Goal: Information Seeking & Learning: Learn about a topic

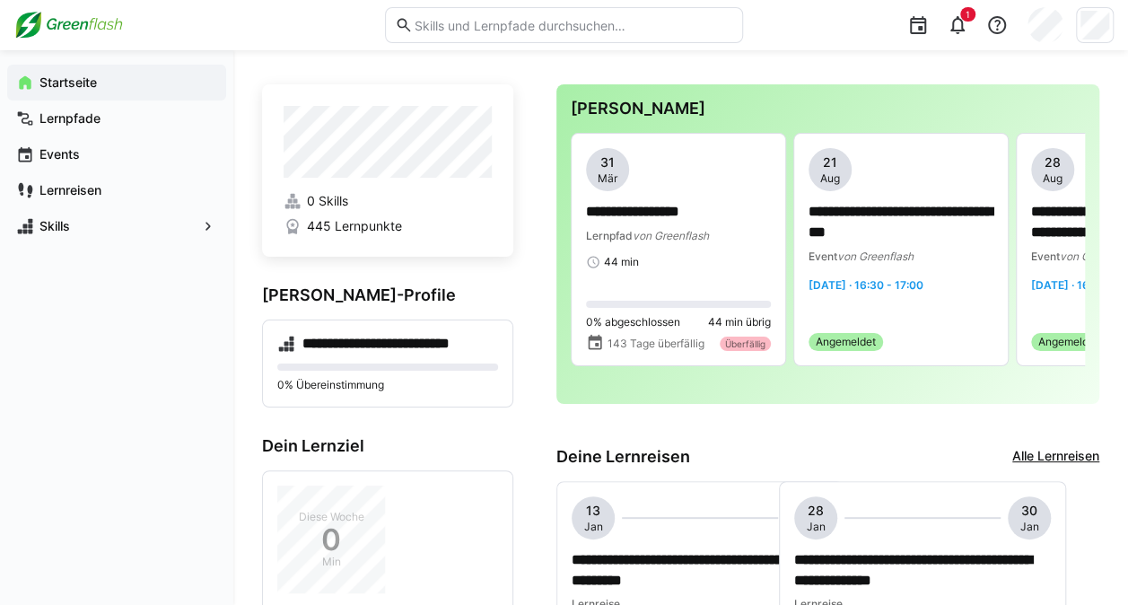
scroll to position [0, 217]
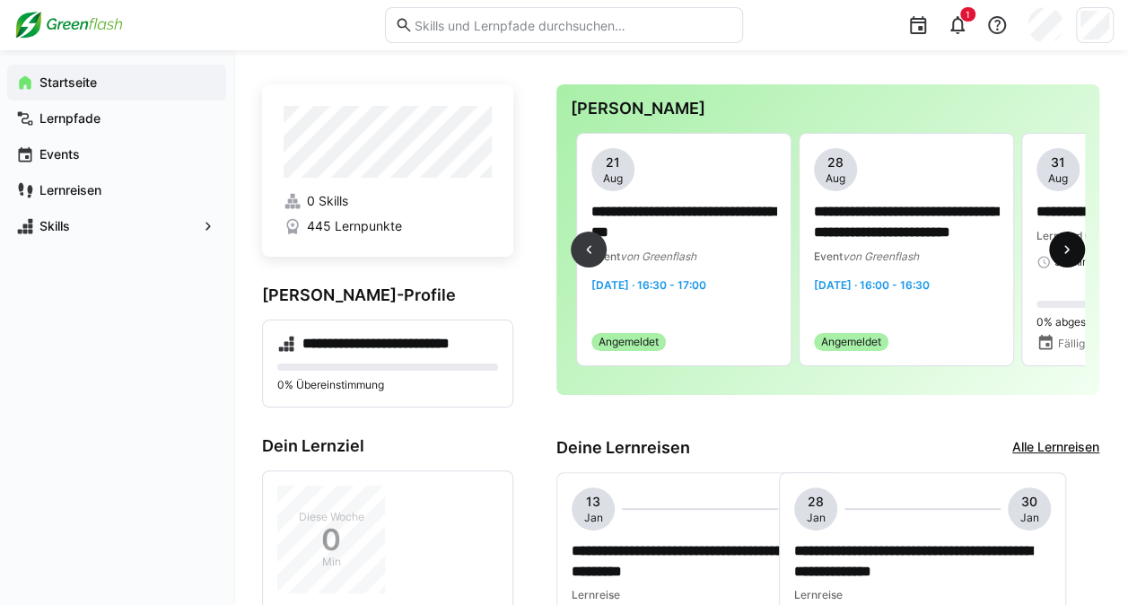
click at [1063, 249] on eds-icon at bounding box center [1067, 249] width 18 height 18
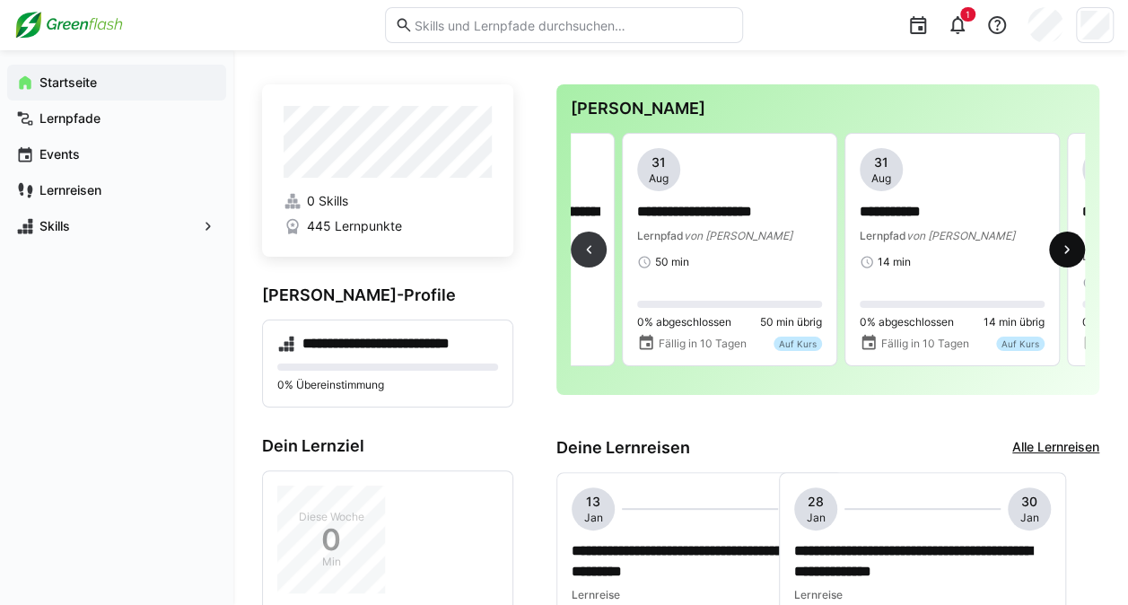
scroll to position [0, 668]
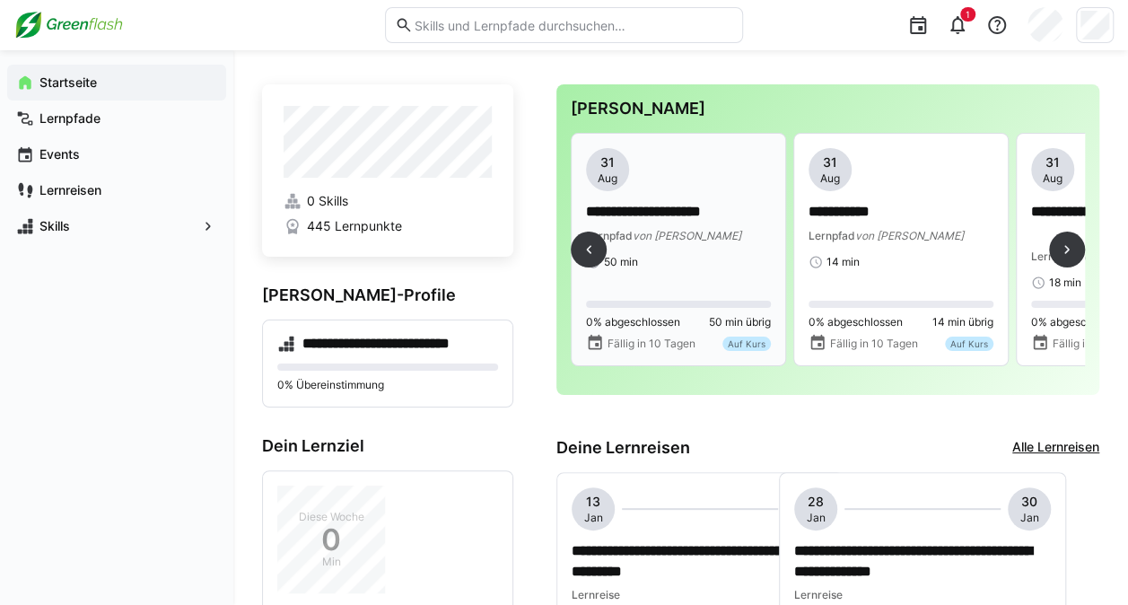
click at [696, 238] on span "von [PERSON_NAME]" at bounding box center [687, 235] width 109 height 13
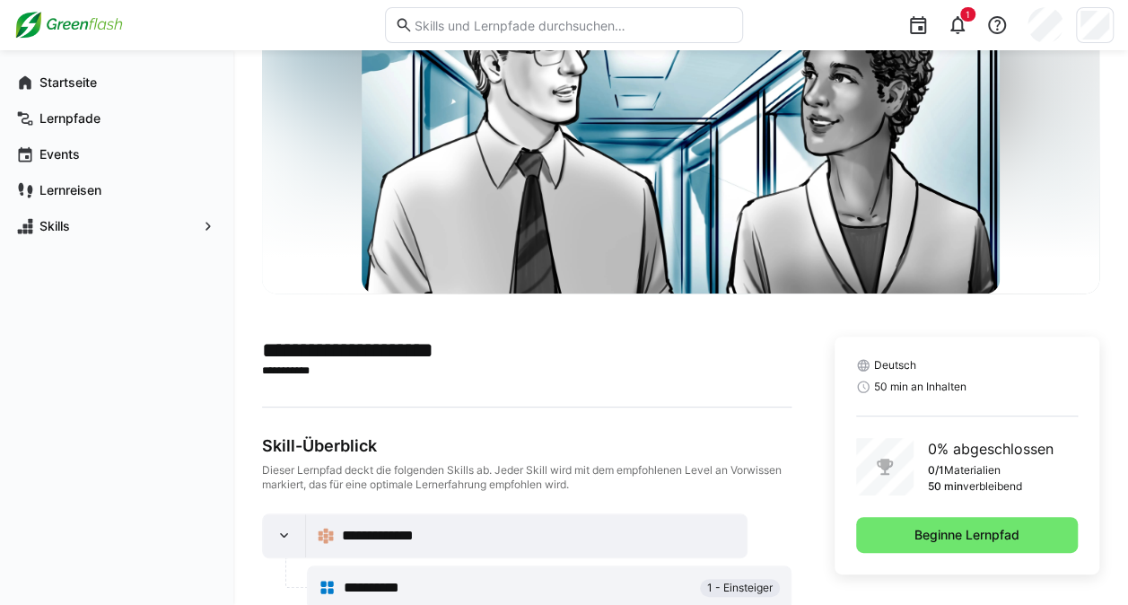
scroll to position [177, 0]
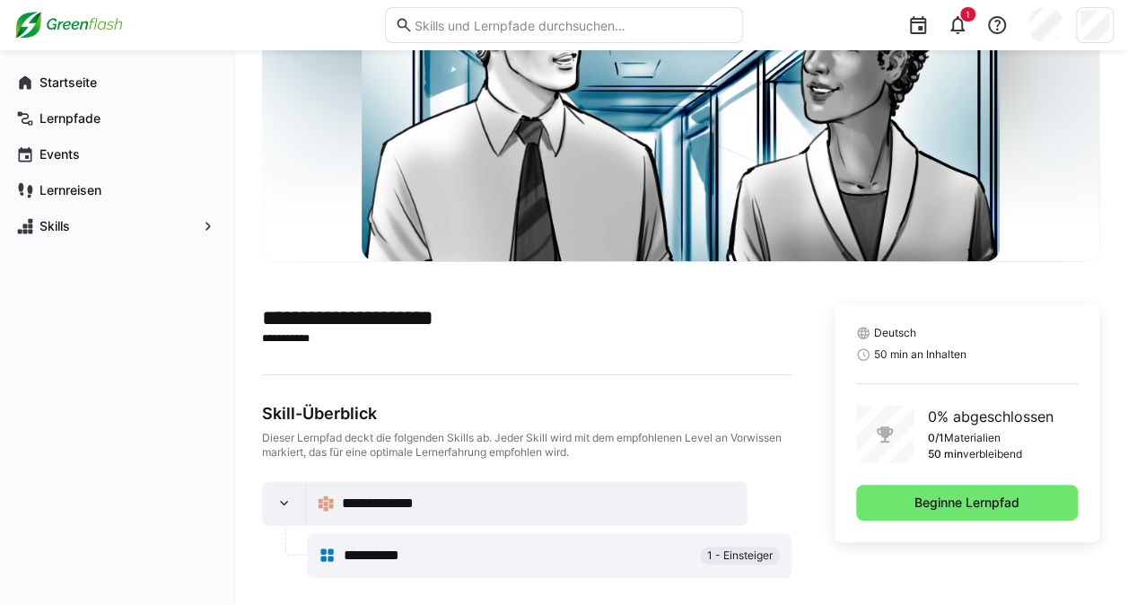
click at [720, 560] on span "1 - Einsteiger" at bounding box center [740, 555] width 66 height 14
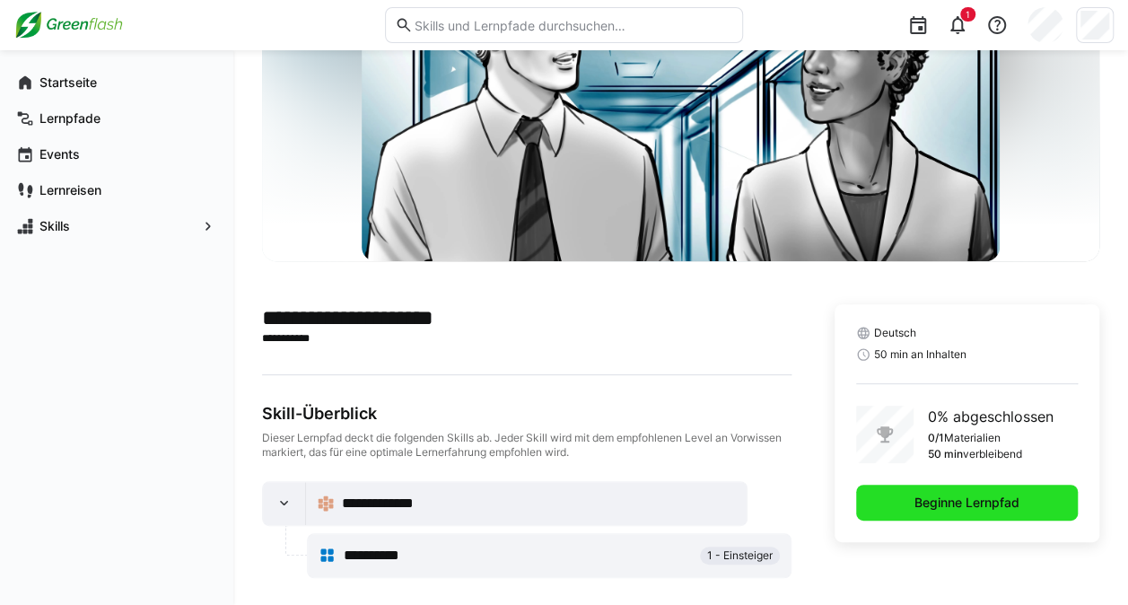
click at [933, 505] on span "Beginne Lernpfad" at bounding box center [967, 503] width 110 height 18
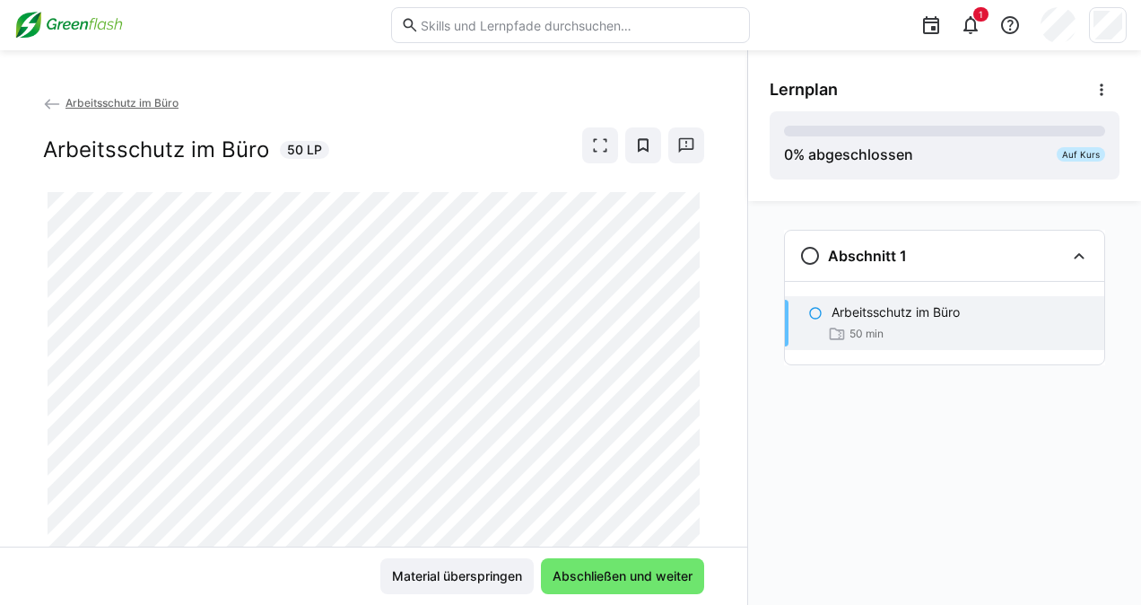
scroll to position [64, 0]
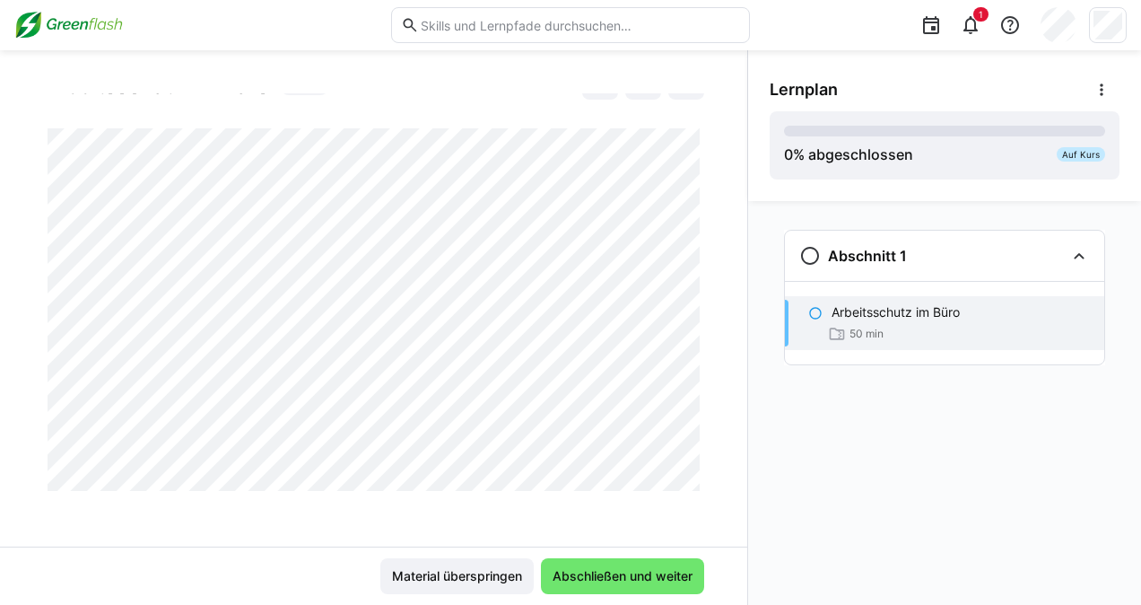
click at [691, 481] on div at bounding box center [704, 469] width 43 height 38
drag, startPoint x: 700, startPoint y: 354, endPoint x: 713, endPoint y: 391, distance: 39.7
click at [713, 391] on div "Arbeitsschutz im Büro Arbeitsschutz im Büro 50 LP" at bounding box center [374, 319] width 748 height 453
click at [698, 406] on div "Arbeitsschutz im Büro Arbeitsschutz im Büro 50 LP" at bounding box center [374, 319] width 748 height 453
drag, startPoint x: 692, startPoint y: 459, endPoint x: 695, endPoint y: 399, distance: 60.2
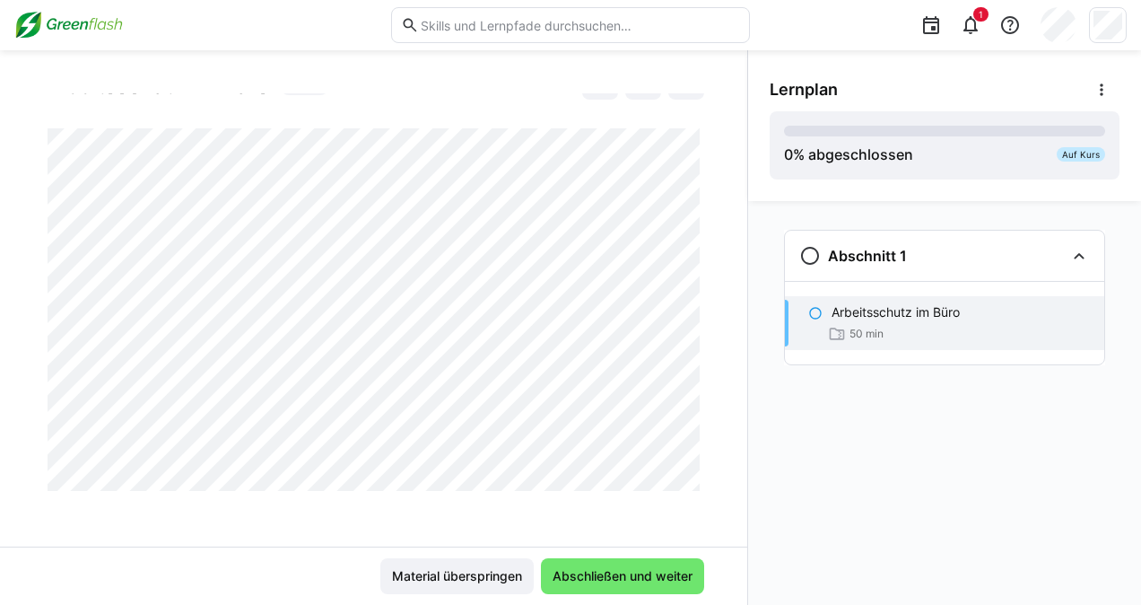
click at [695, 399] on app-classroom-main-layout "Arbeitsschutz im Büro Arbeitsschutz im Büro 50 LP Material überspringen Abschli…" at bounding box center [374, 349] width 748 height 512
click at [690, 463] on div at bounding box center [704, 469] width 43 height 38
drag, startPoint x: 701, startPoint y: 390, endPoint x: 699, endPoint y: 408, distance: 18.0
click at [699, 408] on div "Arbeitsschutz im Büro Arbeitsschutz im Büro 50 LP" at bounding box center [374, 319] width 748 height 453
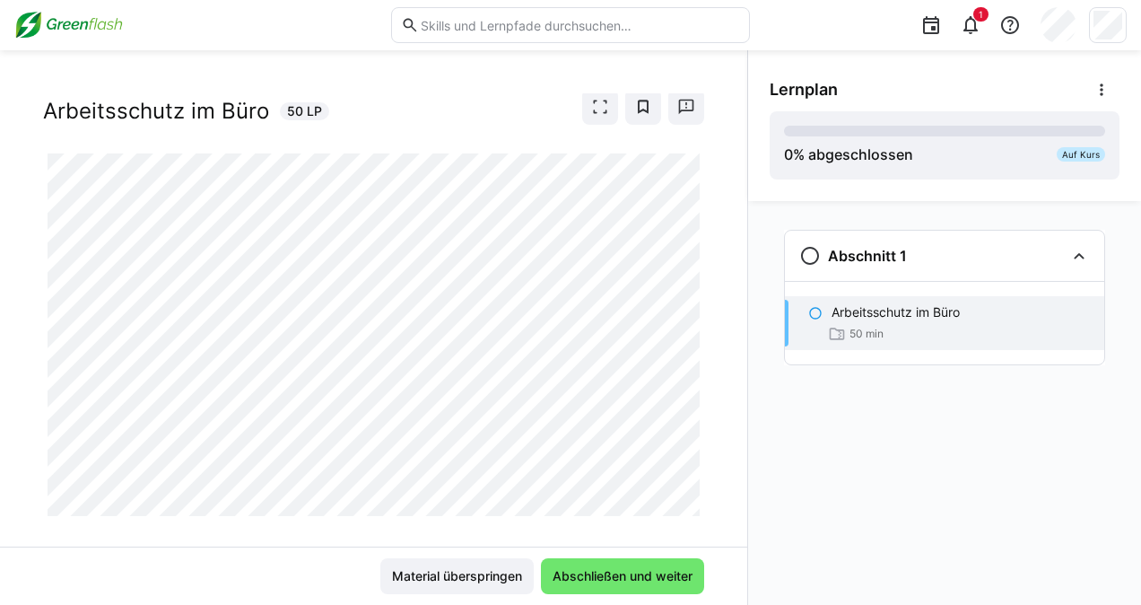
scroll to position [47, 0]
click at [698, 411] on div "Arbeitsschutz im Büro Arbeitsschutz im Büro 50 LP" at bounding box center [374, 319] width 748 height 453
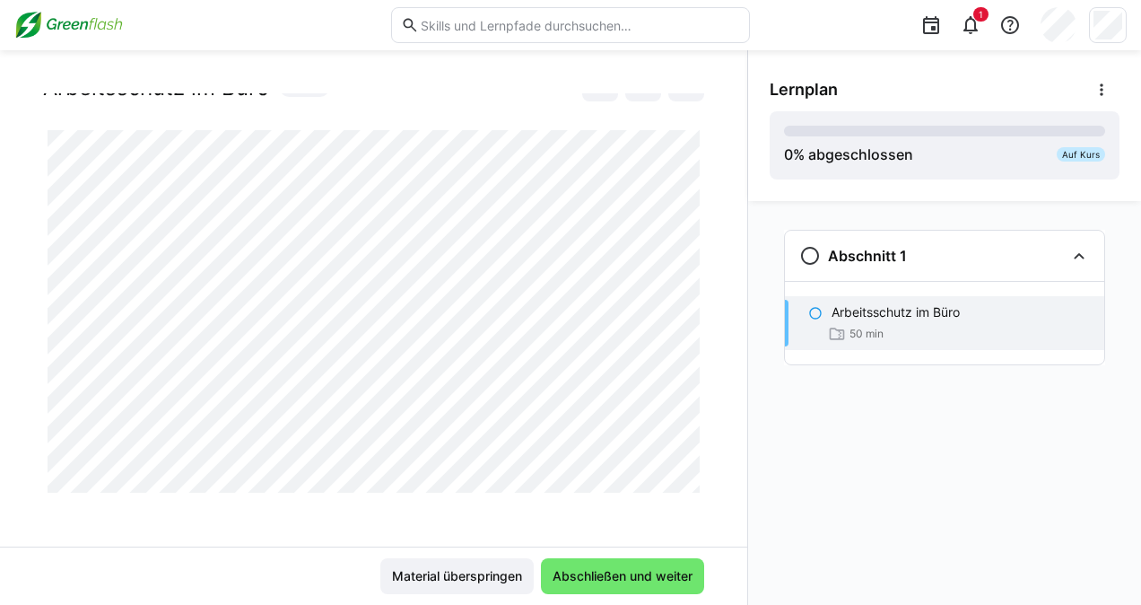
scroll to position [64, 0]
